Goal: Information Seeking & Learning: Learn about a topic

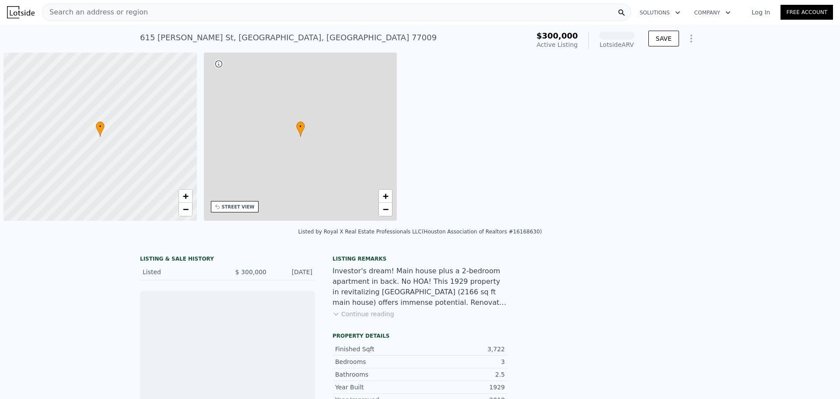
scroll to position [0, 4]
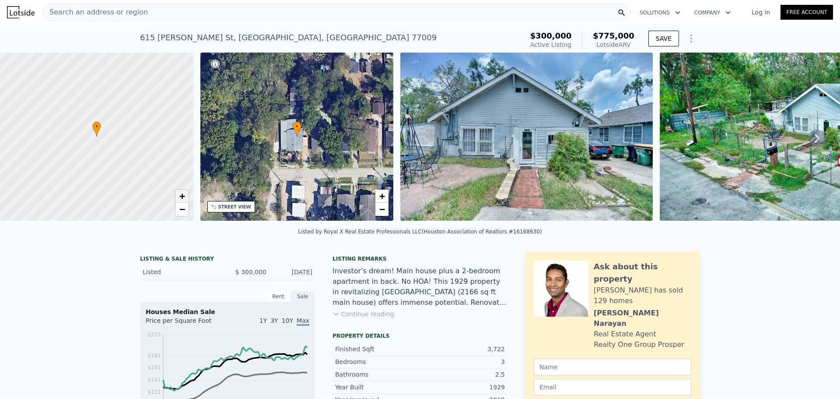
click at [182, 193] on span "+" at bounding box center [182, 195] width 6 height 11
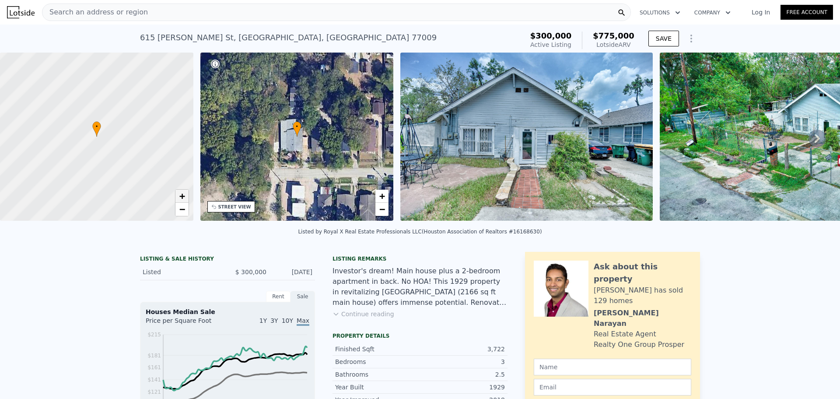
click at [182, 193] on span "+" at bounding box center [182, 195] width 6 height 11
click at [183, 208] on span "−" at bounding box center [182, 209] width 6 height 11
click at [183, 207] on span "−" at bounding box center [182, 209] width 6 height 11
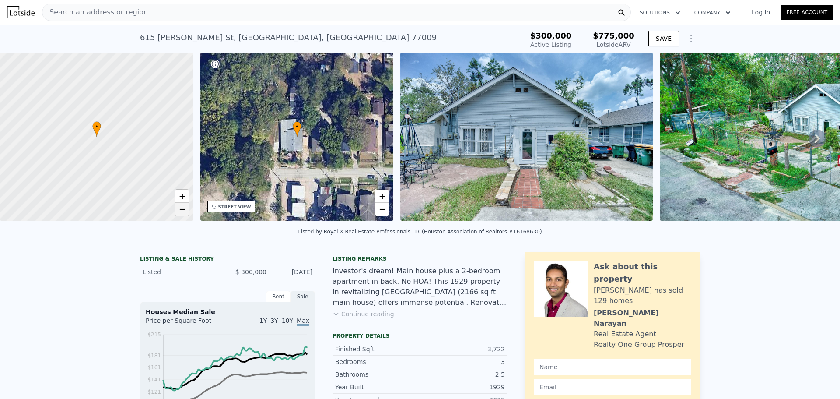
click at [183, 207] on span "−" at bounding box center [182, 209] width 6 height 11
click at [183, 206] on span "−" at bounding box center [182, 209] width 6 height 11
click at [182, 206] on span "−" at bounding box center [182, 209] width 6 height 11
click at [182, 203] on link "−" at bounding box center [182, 209] width 13 height 13
click at [185, 193] on span "+" at bounding box center [182, 195] width 6 height 11
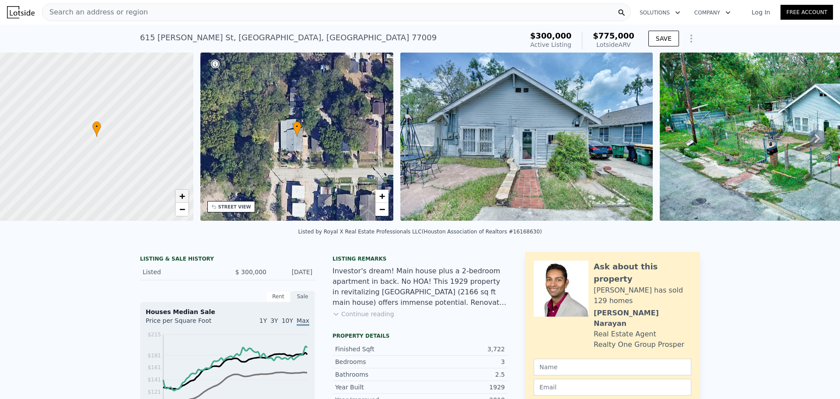
click at [185, 193] on span "+" at bounding box center [182, 195] width 6 height 11
click at [333, 160] on div "• + −" at bounding box center [296, 137] width 193 height 168
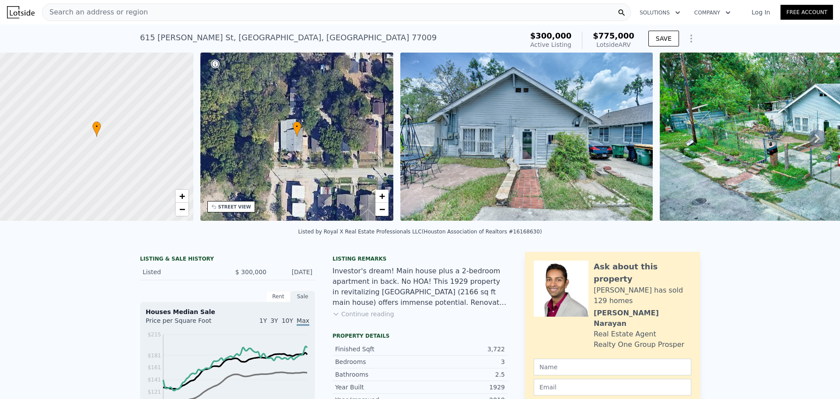
click at [235, 207] on div "STREET VIEW" at bounding box center [234, 207] width 33 height 7
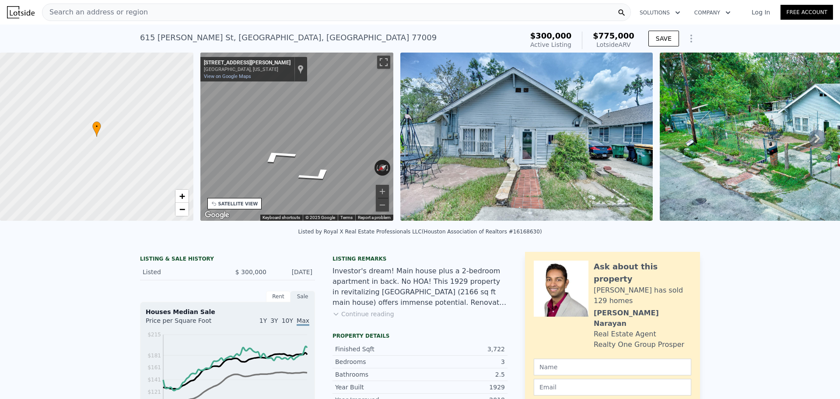
click at [394, 130] on div "← Move left → Move right ↑ Move up ↓ Move down + Zoom in - Zoom out [STREET_ADD…" at bounding box center [297, 138] width 200 height 171
click at [194, 123] on div "• + − • + − STREET VIEW ← Move left → Move right ↑ Move up ↓ Move down + Zoom i…" at bounding box center [420, 138] width 840 height 171
click at [378, 191] on button "Zoom in" at bounding box center [382, 191] width 13 height 13
click at [274, 183] on div "Map" at bounding box center [296, 137] width 193 height 168
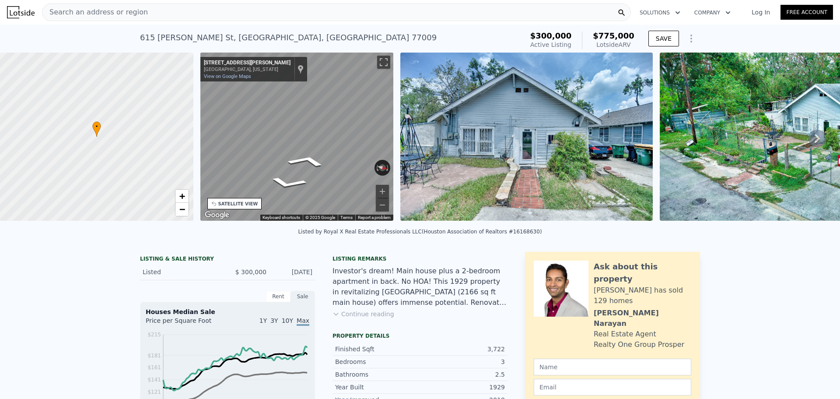
click at [145, 130] on div "• + − • + − STREET VIEW ← Move left → Move right ↑ Move up ↓ Move down + Zoom i…" at bounding box center [420, 138] width 840 height 171
click at [178, 105] on div "• + − • + − STREET VIEW ← Move left → Move right ↑ Move up ↓ Move down + Zoom i…" at bounding box center [420, 138] width 840 height 171
click at [128, 168] on div "• + − • + − STREET VIEW ← Move left → Move right ↑ Move up ↓ Move down + Zoom i…" at bounding box center [420, 138] width 840 height 171
click at [178, 165] on div "• + − • + − STREET VIEW ← Move left → Move right ↑ Move up ↓ Move down + Zoom i…" at bounding box center [420, 138] width 840 height 171
click at [160, 157] on div "• + − • + − STREET VIEW ← Move left → Move right ↑ Move up ↓ Move down + Zoom i…" at bounding box center [420, 138] width 840 height 171
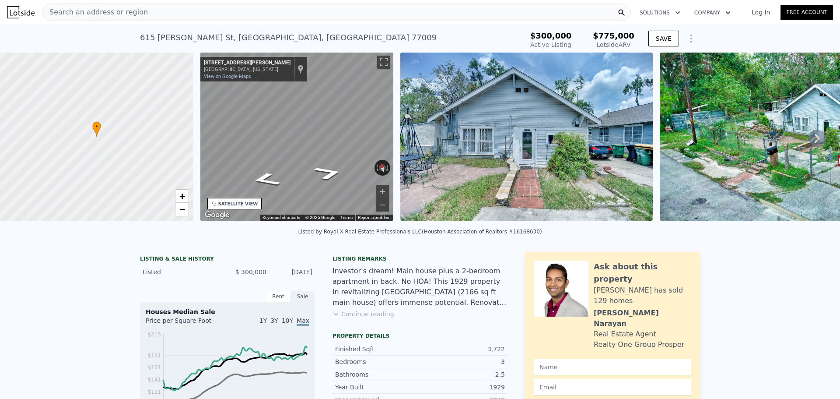
click at [190, 157] on div "• + − • + − STREET VIEW ← Move left → Move right ↑ Move up ↓ Move down + Zoom i…" at bounding box center [420, 138] width 840 height 171
click at [152, 151] on div "• + − • + − STREET VIEW ← Move left → Move right ↑ Move up ↓ Move down + Zoom i…" at bounding box center [420, 138] width 840 height 171
click at [151, 148] on div "• + − • + − STREET VIEW ← Move left → Move right ↑ Move up ↓ Move down + Zoom i…" at bounding box center [420, 138] width 840 height 171
click at [391, 163] on div "Map" at bounding box center [296, 137] width 193 height 168
drag, startPoint x: 318, startPoint y: 162, endPoint x: 433, endPoint y: 146, distance: 116.3
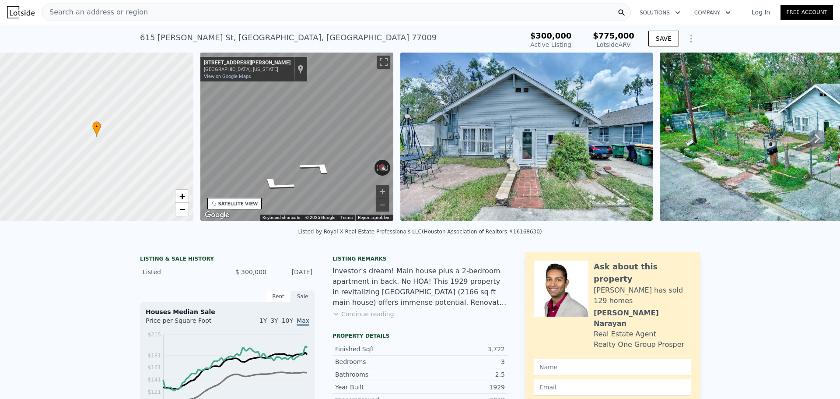
click at [433, 146] on div "• + − • + − STREET VIEW ← Move left → Move right ↑ Move up ↓ Move down + Zoom i…" at bounding box center [420, 138] width 840 height 171
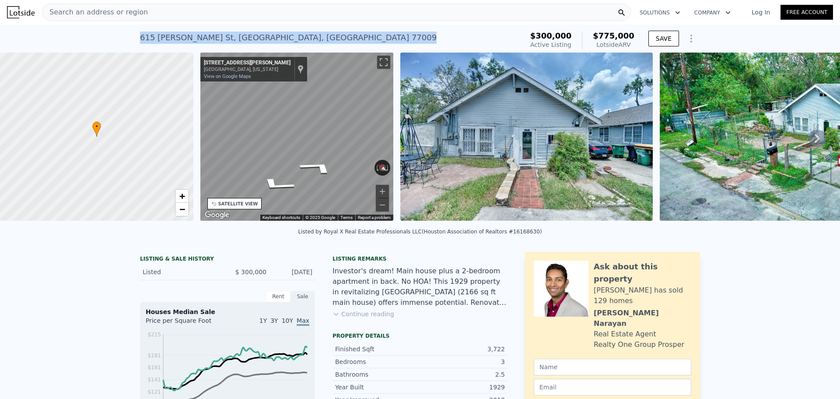
drag, startPoint x: 137, startPoint y: 39, endPoint x: 277, endPoint y: 38, distance: 139.6
click at [277, 38] on div "[STREET_ADDRESS][PERSON_NAME] Active at $300k (~ARV $775k )" at bounding box center [330, 40] width 380 height 25
copy div "[STREET_ADDRESS][PERSON_NAME]"
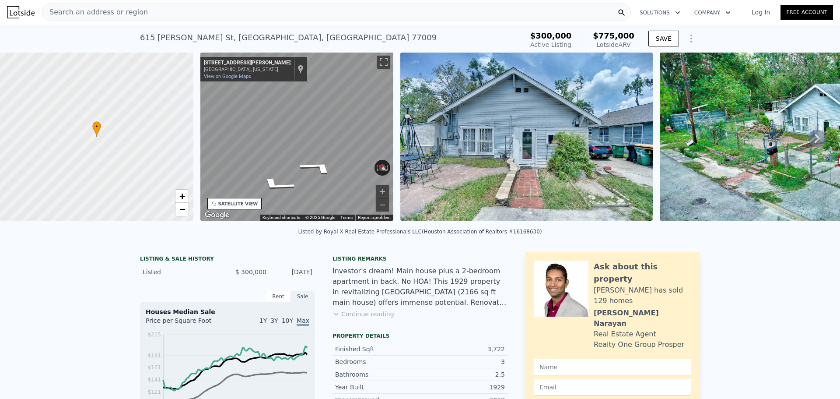
click at [234, 13] on div "Search an address or region" at bounding box center [336, 13] width 589 height 18
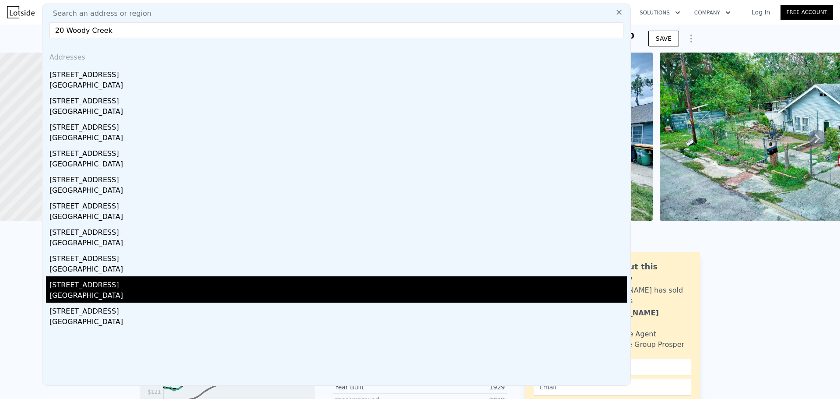
type input "20 Woody Creek"
click at [100, 284] on div "[STREET_ADDRESS]" at bounding box center [338, 283] width 578 height 14
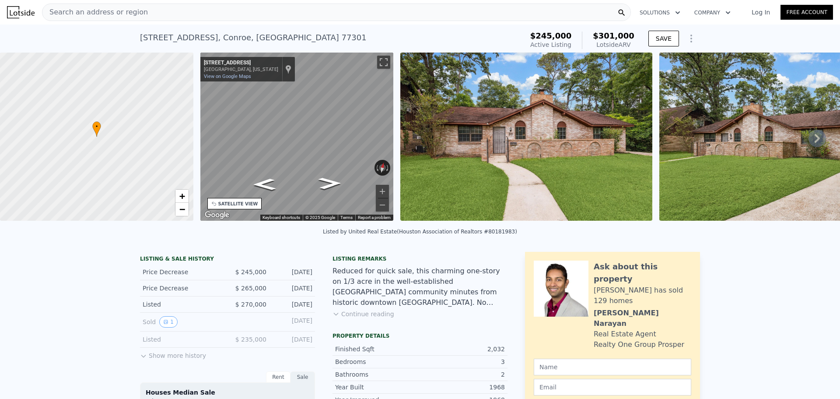
click at [357, 316] on button "Continue reading" at bounding box center [364, 313] width 62 height 9
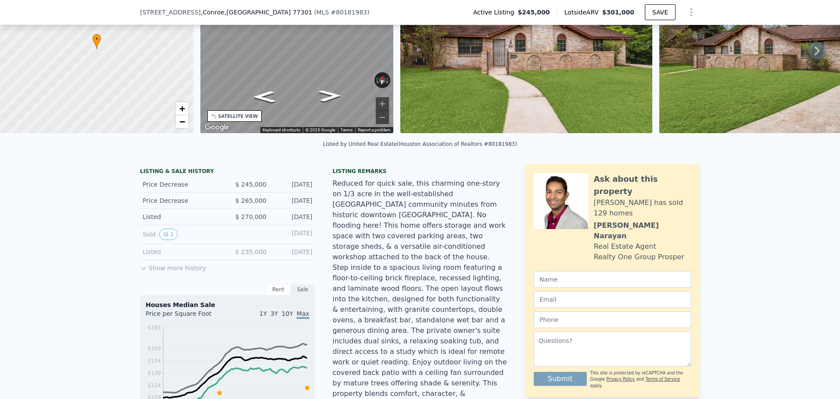
scroll to position [41, 0]
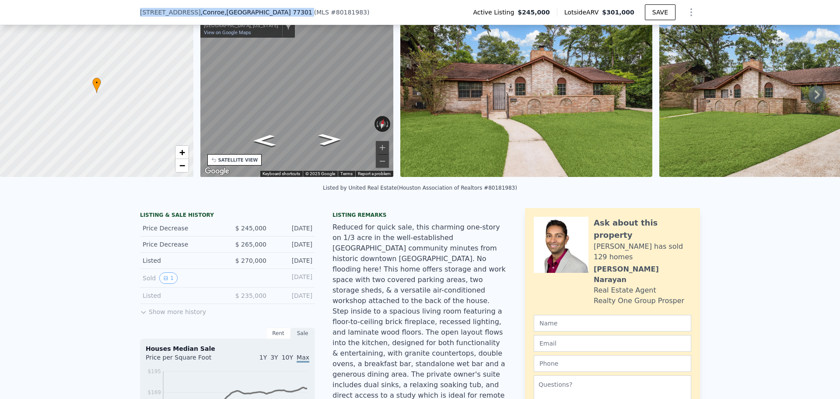
drag, startPoint x: 137, startPoint y: 12, endPoint x: 243, endPoint y: 12, distance: 106.4
click at [243, 12] on div "[STREET_ADDRESS] ( MLS # 80181983 )" at bounding box center [258, 12] width 236 height 9
copy div "[STREET_ADDRESS]"
click at [376, 12] on div "[STREET_ADDRESS] ( MLS # 80181983 ) Active Listing $245,000 Lotside ARV $301,00…" at bounding box center [420, 12] width 560 height 25
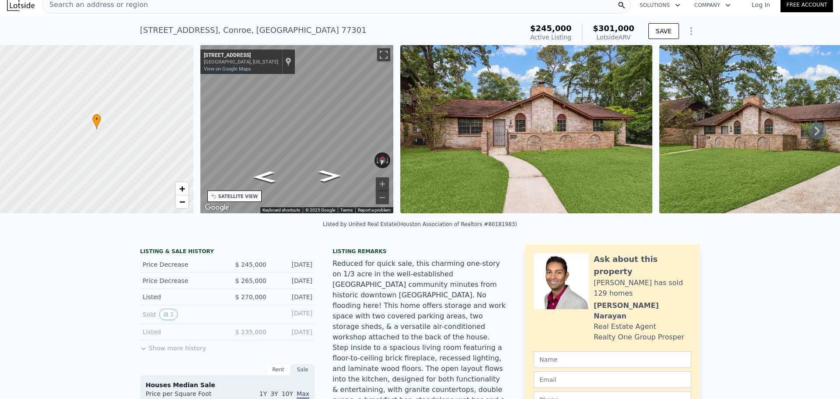
scroll to position [3, 0]
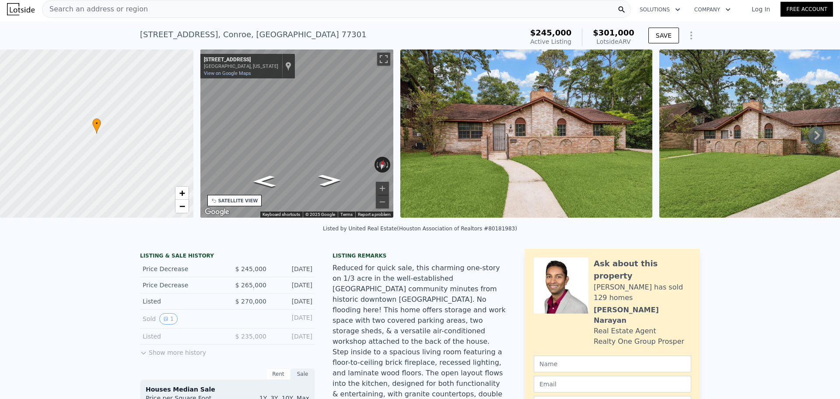
click at [238, 10] on div "Search an address or region" at bounding box center [336, 9] width 589 height 18
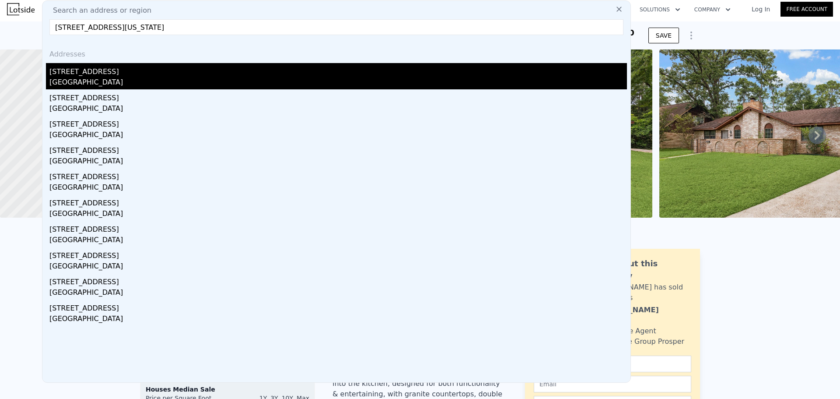
type input "[STREET_ADDRESS][US_STATE]"
click at [107, 73] on div "[STREET_ADDRESS]" at bounding box center [338, 70] width 578 height 14
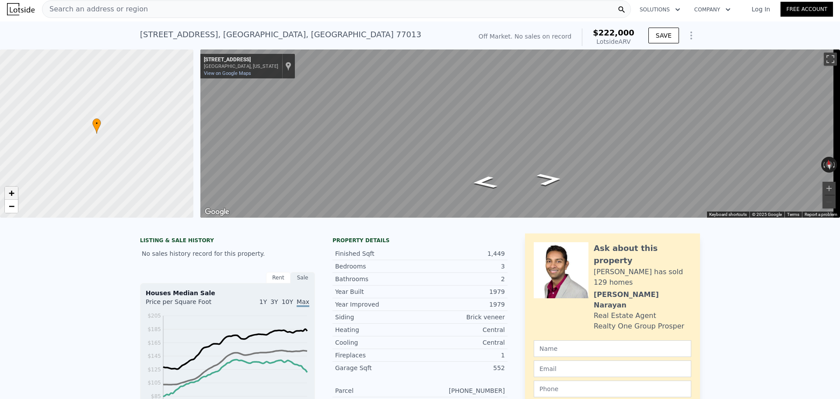
click at [14, 194] on span "+" at bounding box center [12, 192] width 6 height 11
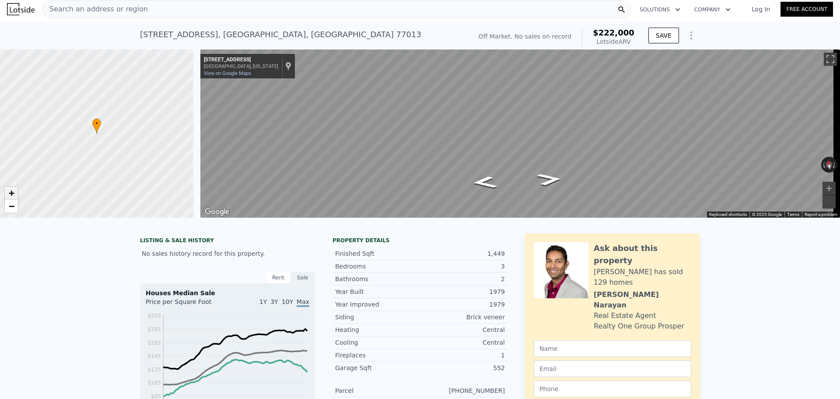
click at [14, 194] on span "+" at bounding box center [12, 192] width 6 height 11
drag, startPoint x: 137, startPoint y: 34, endPoint x: 288, endPoint y: 34, distance: 151.0
click at [288, 34] on div "[STREET_ADDRESS] No sales on record (~ARV $222k )" at bounding box center [304, 37] width 328 height 25
copy div "[STREET_ADDRESS]"
click at [103, 35] on div "[STREET_ADDRESS] No sales on record (~ARV $222k ) Off Market. No sales on recor…" at bounding box center [420, 35] width 840 height 28
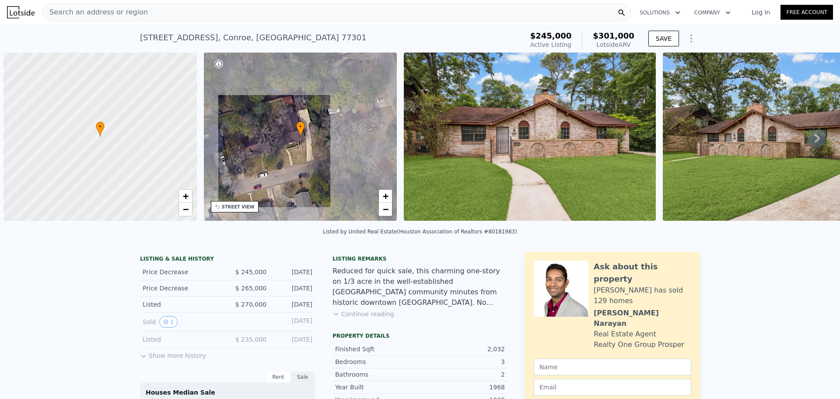
scroll to position [0, 4]
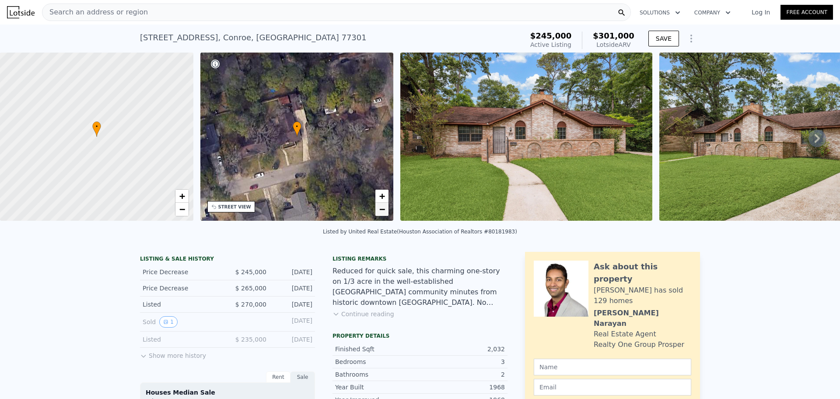
click at [382, 211] on span "−" at bounding box center [383, 209] width 6 height 11
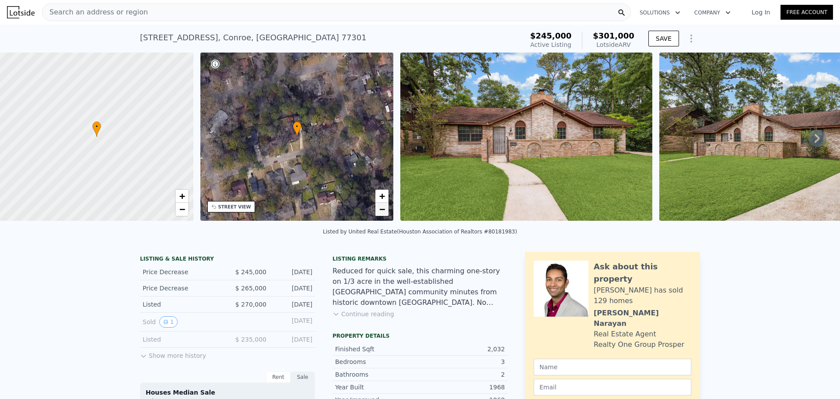
click at [382, 212] on span "−" at bounding box center [383, 209] width 6 height 11
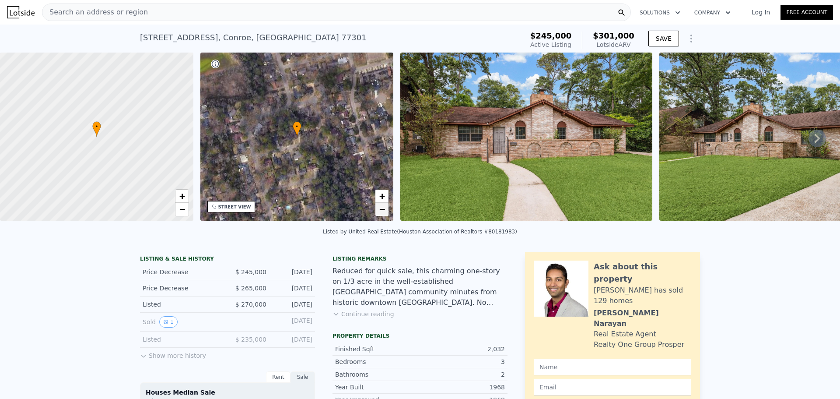
click at [382, 212] on span "−" at bounding box center [383, 209] width 6 height 11
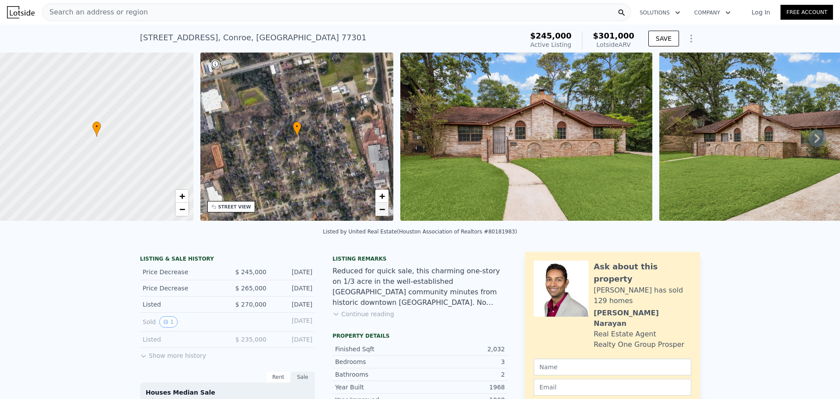
click at [382, 212] on span "−" at bounding box center [383, 209] width 6 height 11
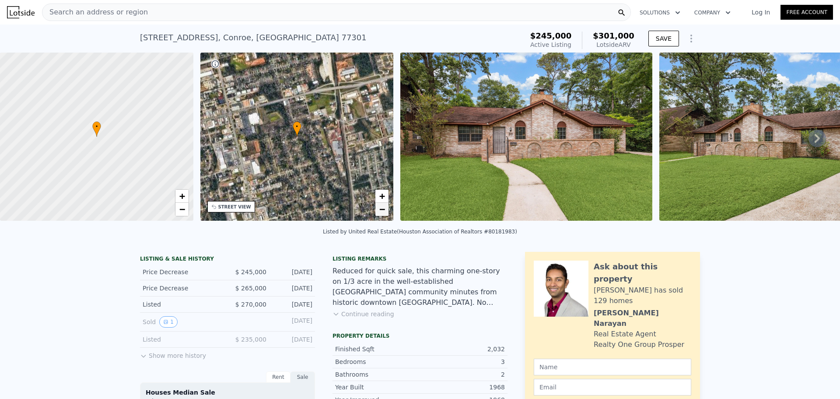
click at [382, 212] on span "−" at bounding box center [383, 209] width 6 height 11
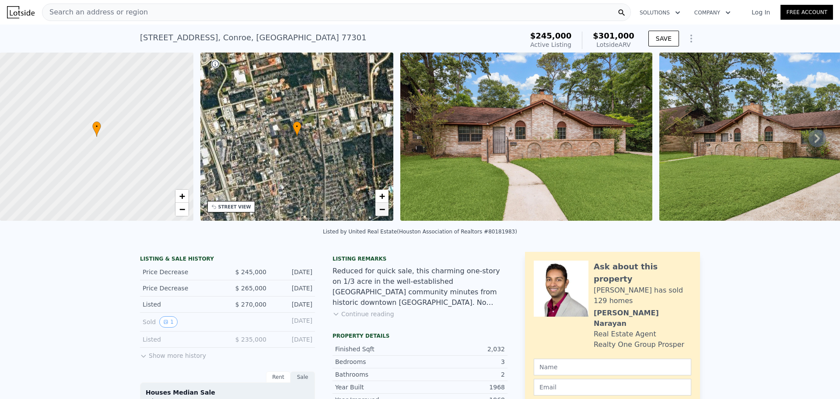
click at [382, 212] on span "−" at bounding box center [383, 209] width 6 height 11
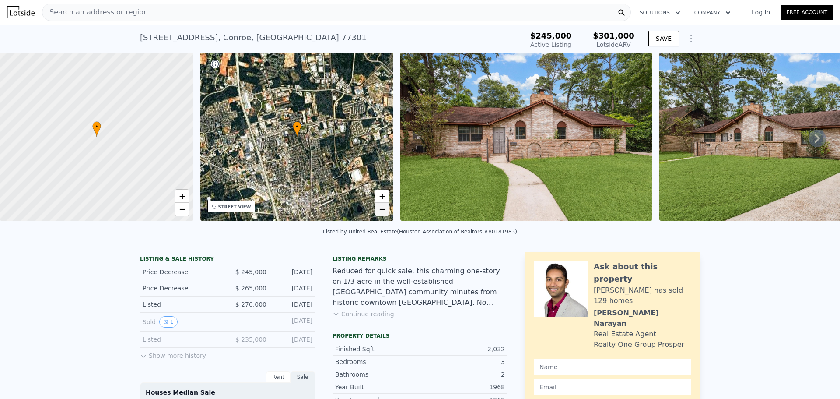
click at [382, 212] on span "−" at bounding box center [383, 209] width 6 height 11
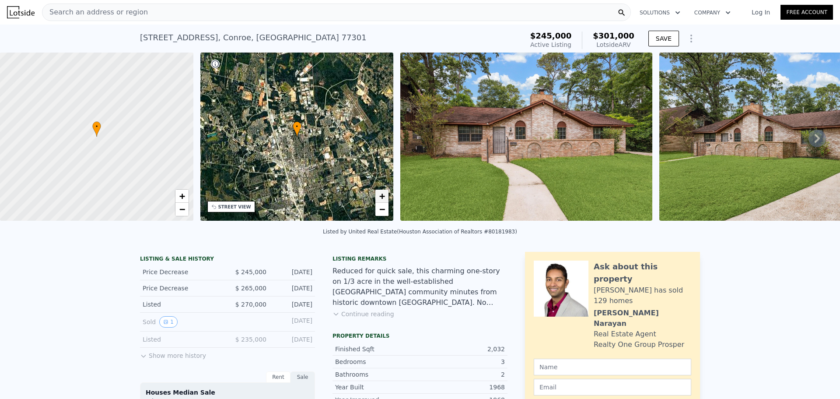
click at [385, 195] on span "+" at bounding box center [383, 195] width 6 height 11
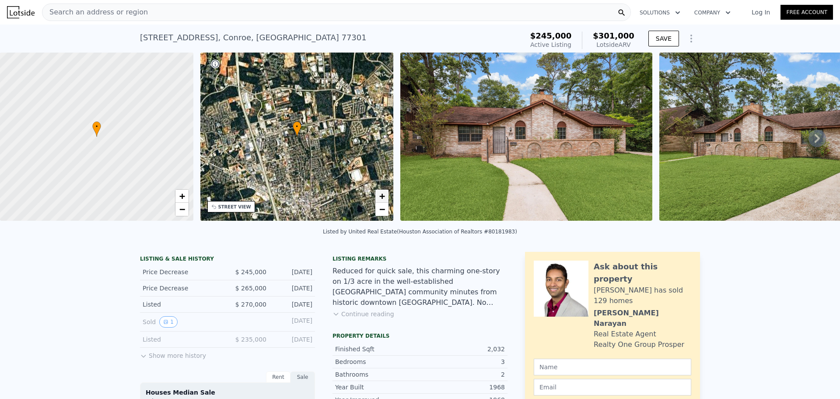
click at [385, 195] on span "+" at bounding box center [383, 195] width 6 height 11
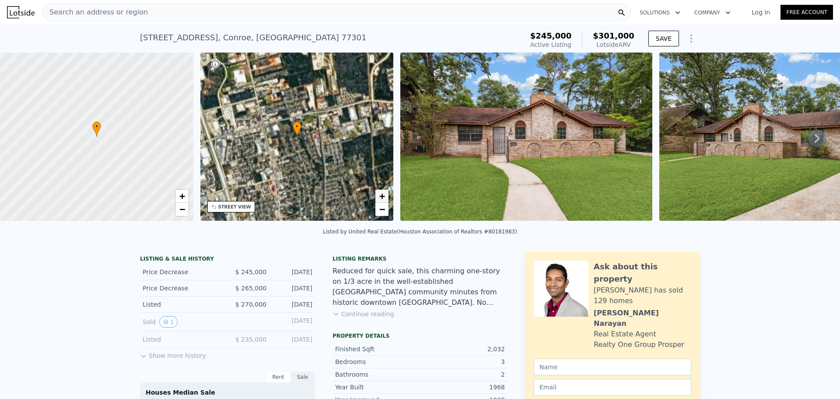
click at [385, 195] on span "+" at bounding box center [383, 195] width 6 height 11
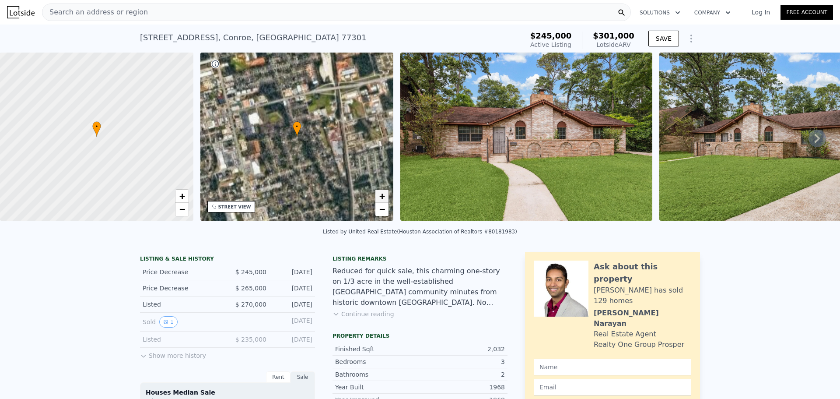
click at [385, 195] on span "+" at bounding box center [383, 195] width 6 height 11
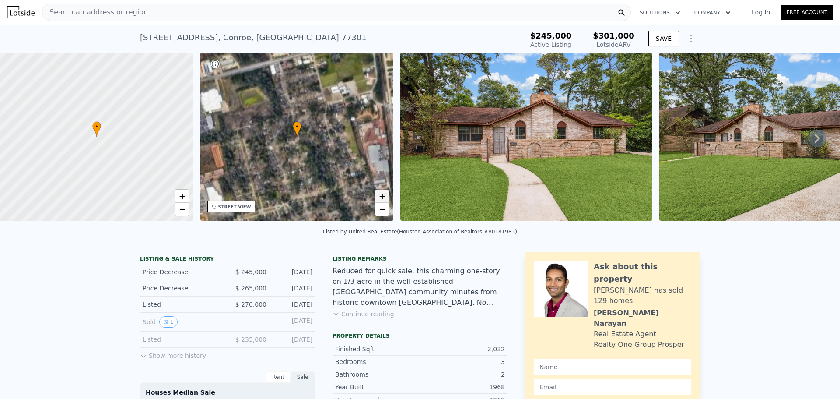
click at [385, 195] on span "+" at bounding box center [383, 195] width 6 height 11
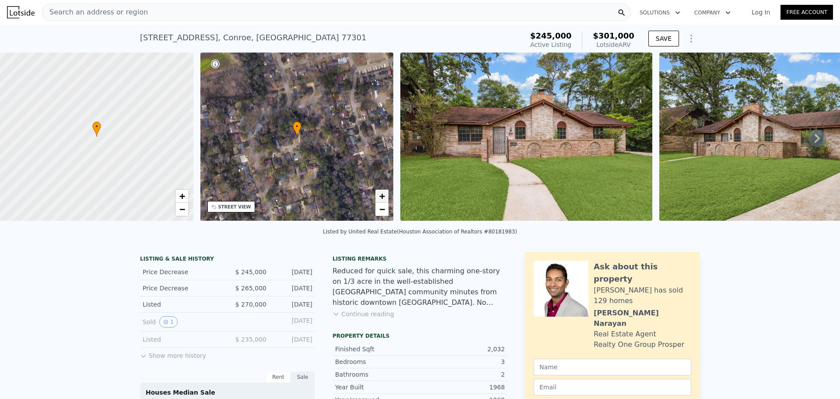
click at [385, 195] on span "+" at bounding box center [383, 195] width 6 height 11
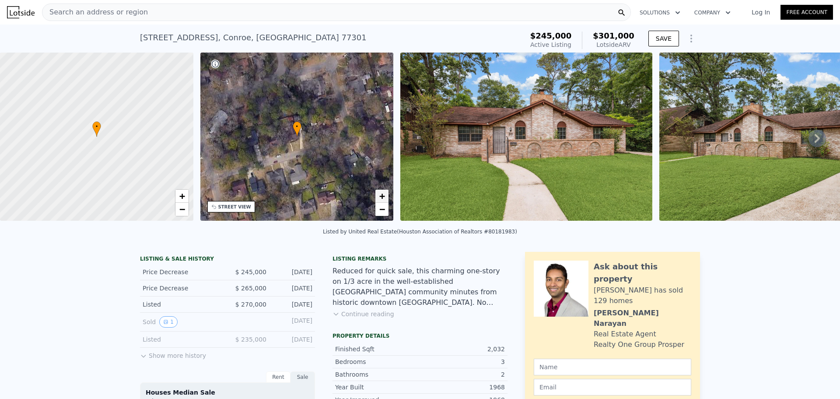
click at [385, 195] on span "+" at bounding box center [383, 195] width 6 height 11
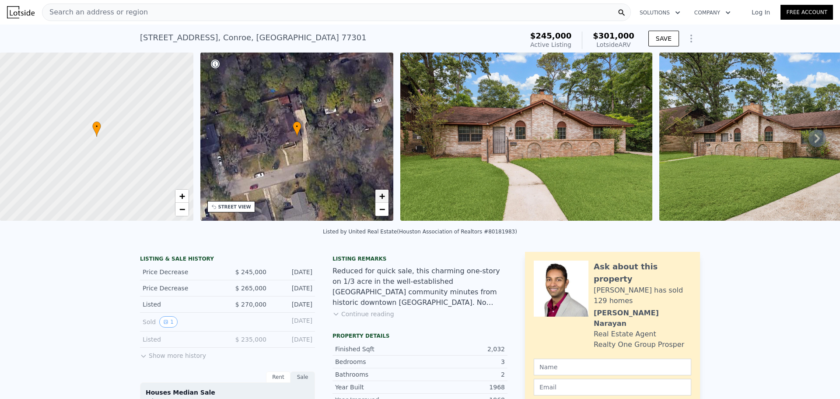
click at [385, 195] on span "+" at bounding box center [383, 195] width 6 height 11
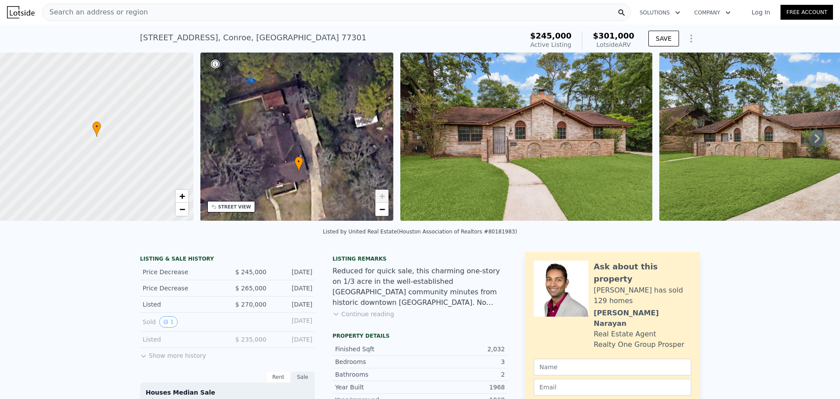
drag, startPoint x: 364, startPoint y: 150, endPoint x: 366, endPoint y: 185, distance: 35.1
click at [366, 185] on div "• + −" at bounding box center [296, 137] width 193 height 168
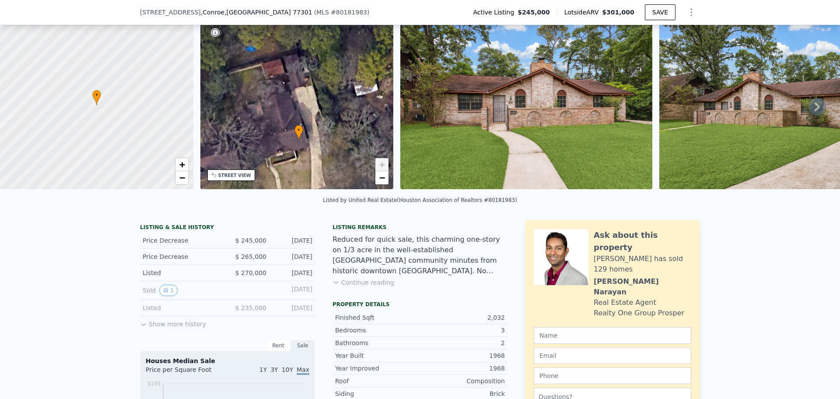
scroll to position [41, 0]
